Goal: Task Accomplishment & Management: Use online tool/utility

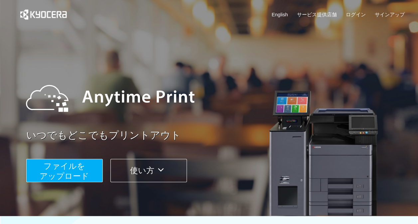
click at [84, 175] on span "ファイルを ​​アップロード" at bounding box center [65, 171] width 50 height 19
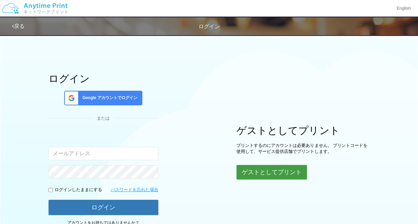
click at [267, 172] on button "ゲストとしてプリント" at bounding box center [271, 172] width 70 height 15
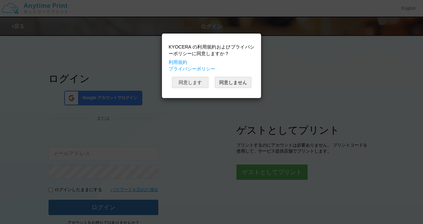
click at [192, 82] on button "同意します" at bounding box center [190, 82] width 37 height 11
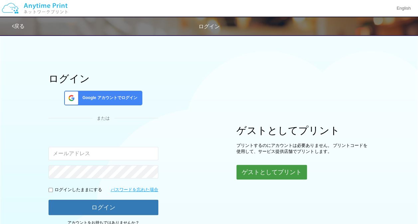
click at [253, 173] on button "ゲストとしてプリント" at bounding box center [271, 172] width 70 height 15
click at [259, 169] on button "ゲストとしてプリント" at bounding box center [271, 172] width 70 height 15
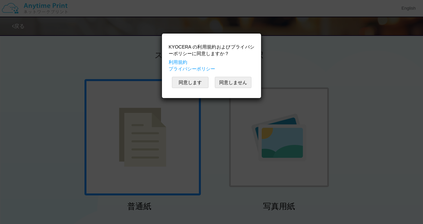
click at [418, 120] on div "KYOCERA の利用規約およびプライバシーポリシーに同意しますか？ 利用規約 プライバシーポリシー 同意します 同意しません" at bounding box center [211, 112] width 423 height 224
click at [198, 86] on button "同意します" at bounding box center [190, 82] width 37 height 11
click at [197, 86] on button "同意します" at bounding box center [190, 82] width 37 height 11
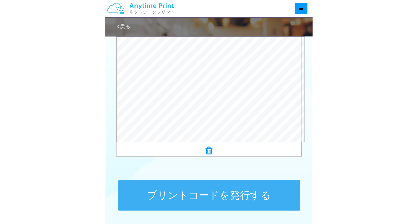
scroll to position [237, 0]
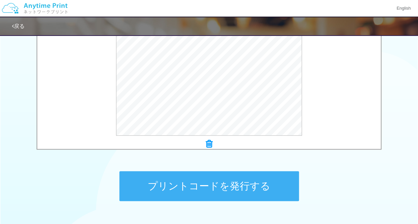
click at [219, 182] on button "プリントコードを発行する" at bounding box center [209, 186] width 180 height 30
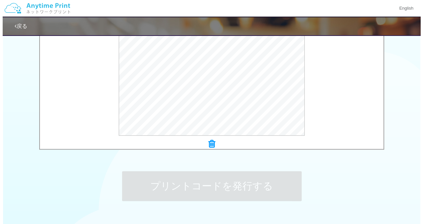
scroll to position [0, 0]
